Goal: Task Accomplishment & Management: Use online tool/utility

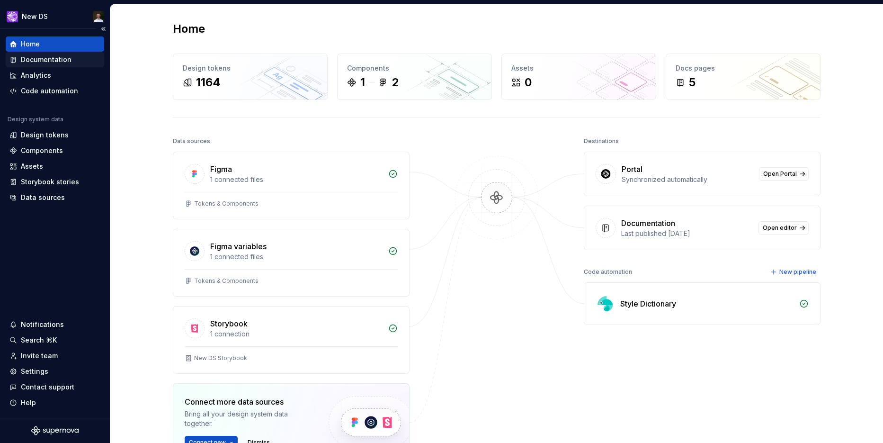
click at [51, 55] on div "Documentation" at bounding box center [46, 59] width 51 height 9
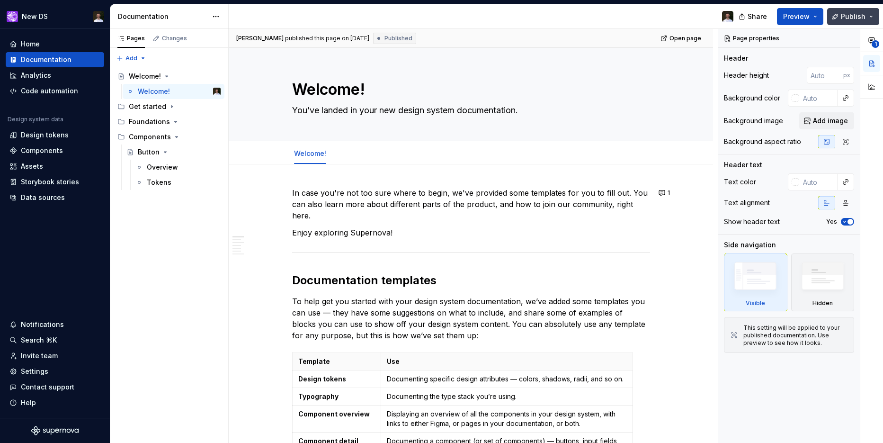
click at [852, 19] on span "Publish" at bounding box center [853, 16] width 25 height 9
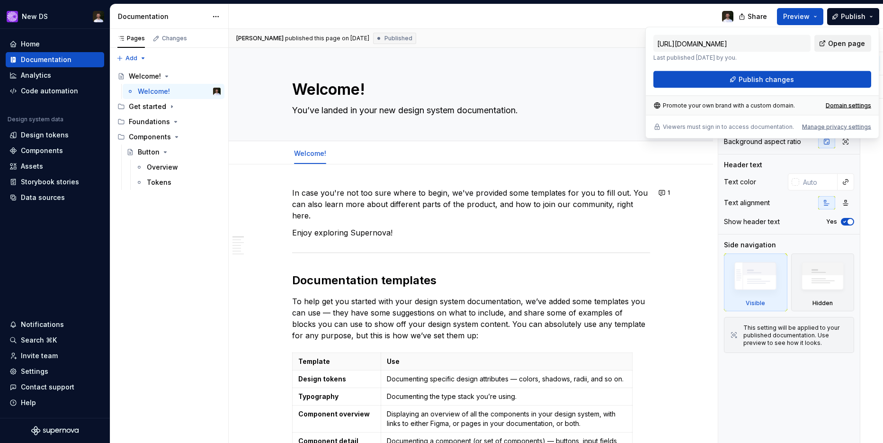
click at [840, 45] on span "Open page" at bounding box center [846, 43] width 37 height 9
type textarea "*"
